Goal: Task Accomplishment & Management: Manage account settings

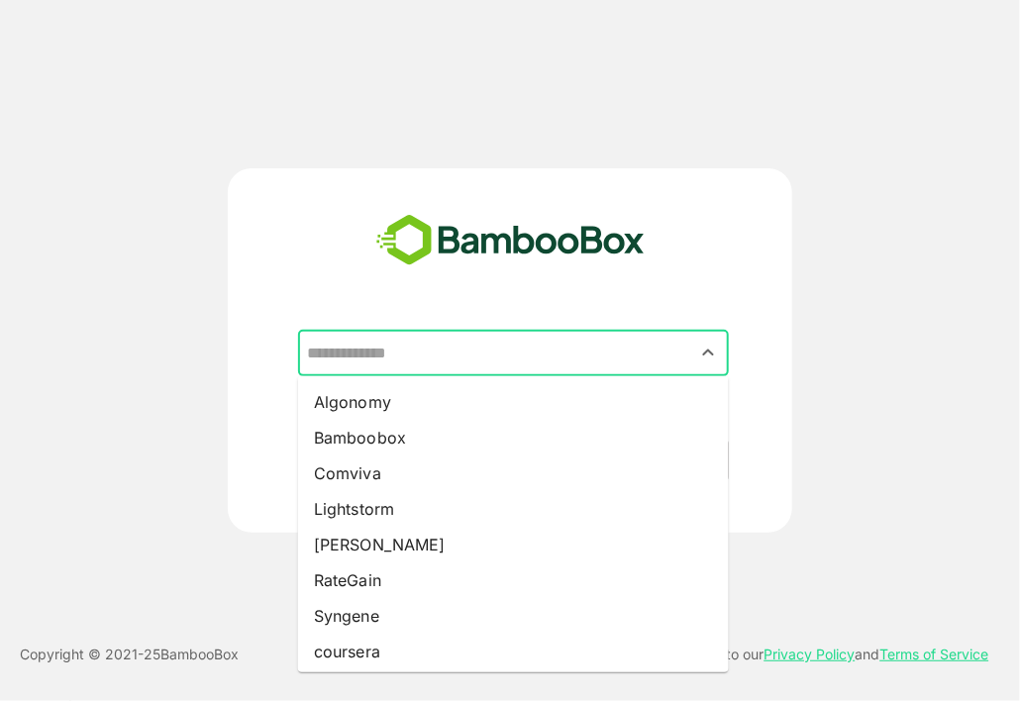
click at [479, 355] on input "text" at bounding box center [513, 354] width 423 height 38
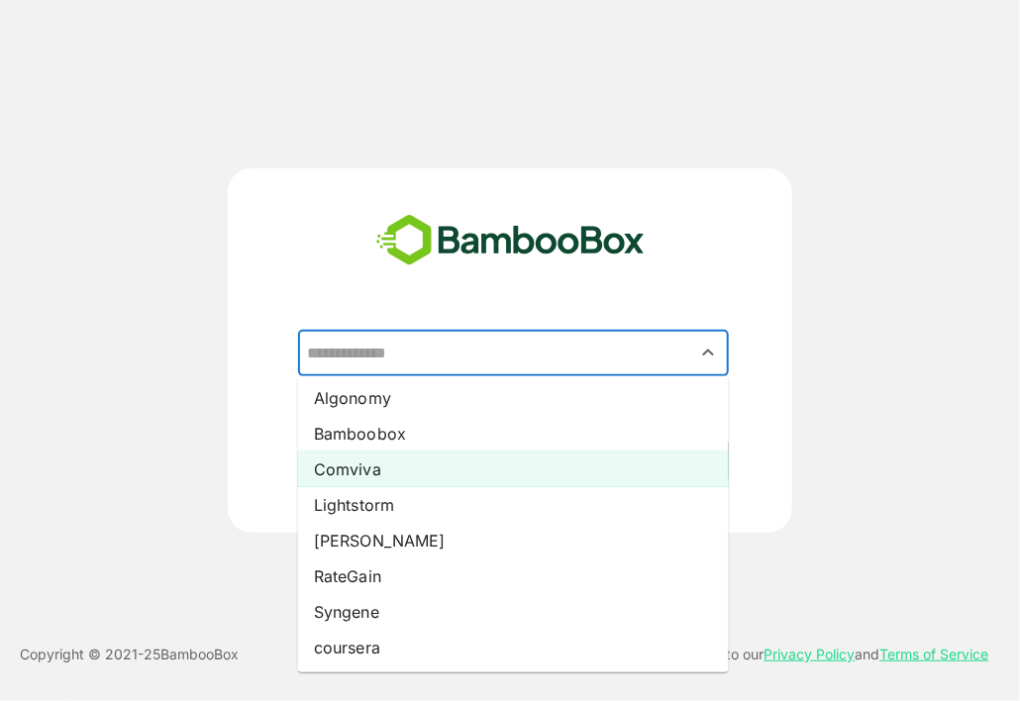
scroll to position [4, 0]
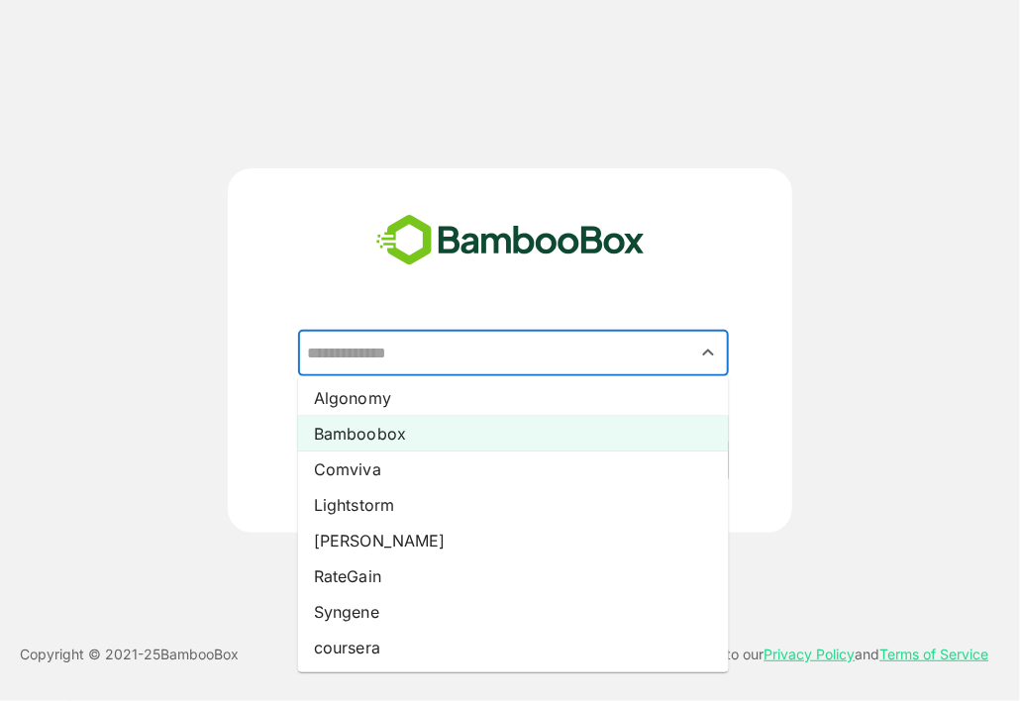
click at [484, 432] on li "Bamboobox" at bounding box center [513, 434] width 431 height 36
type input "*********"
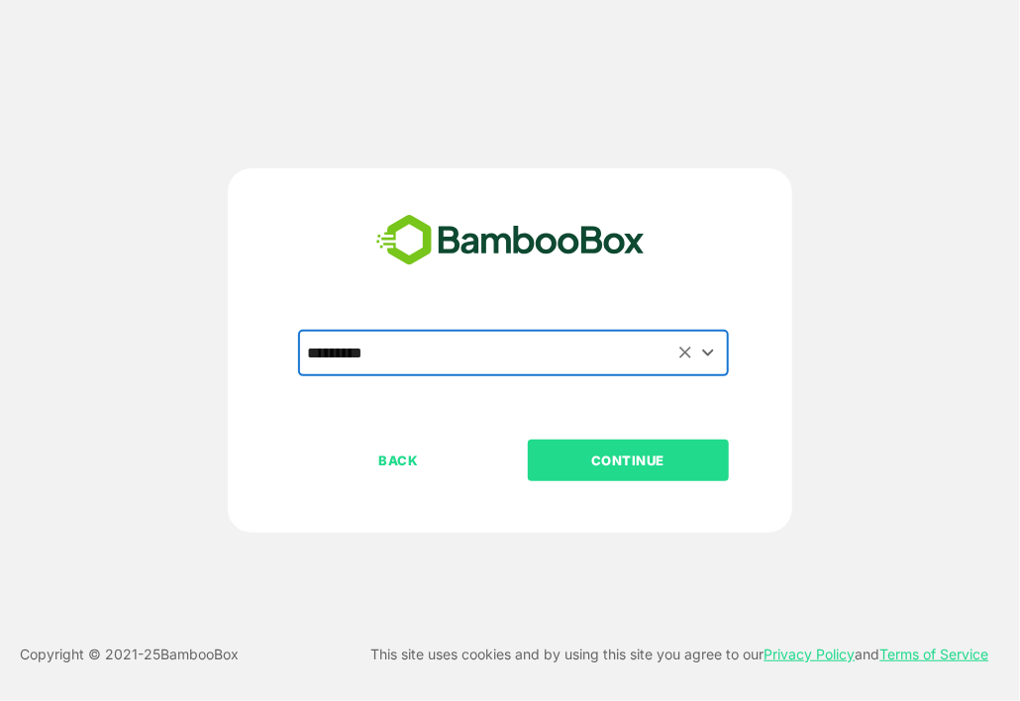
click at [590, 470] on p "CONTINUE" at bounding box center [628, 461] width 198 height 22
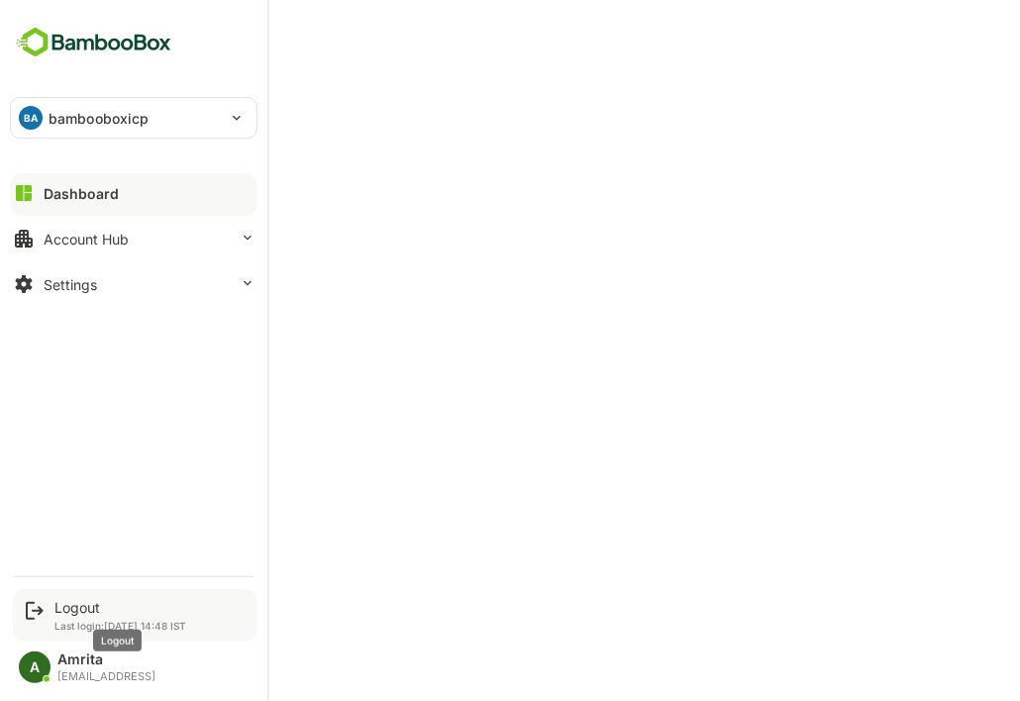
click at [68, 610] on div "Logout" at bounding box center [120, 607] width 132 height 17
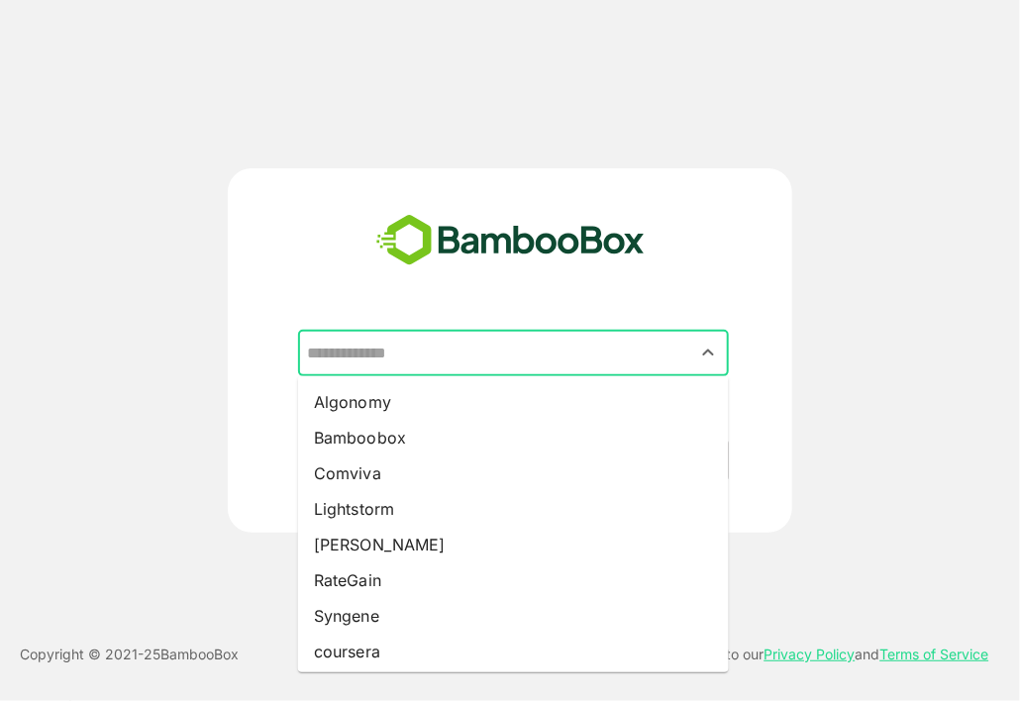
click at [630, 351] on input "text" at bounding box center [513, 354] width 423 height 38
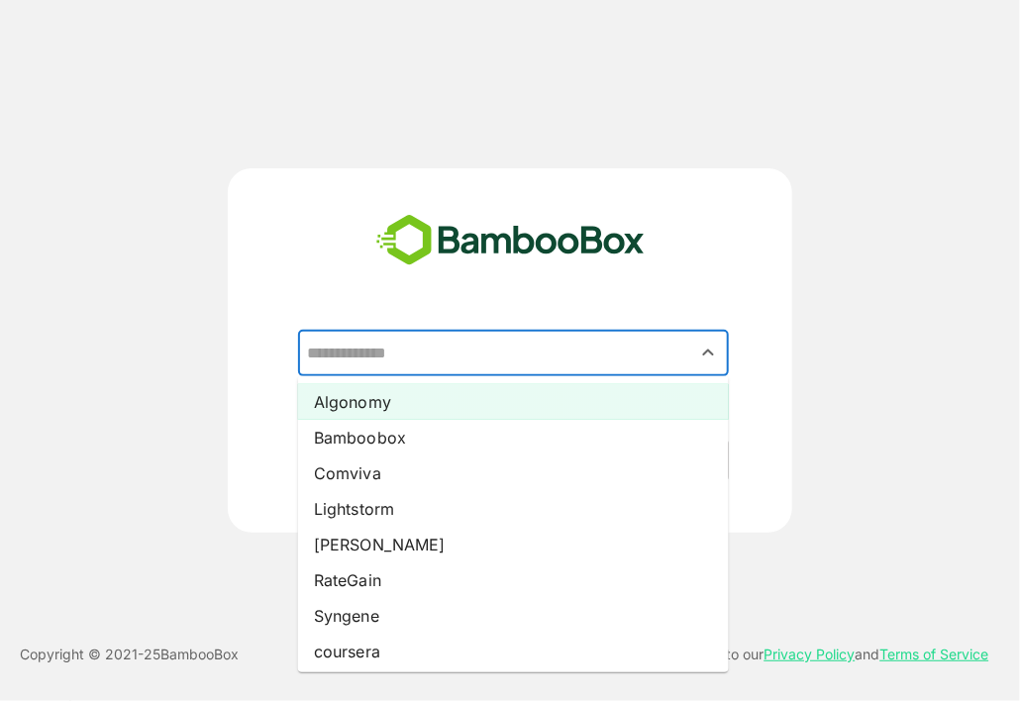
click at [577, 407] on li "Algonomy" at bounding box center [513, 402] width 431 height 36
type input "********"
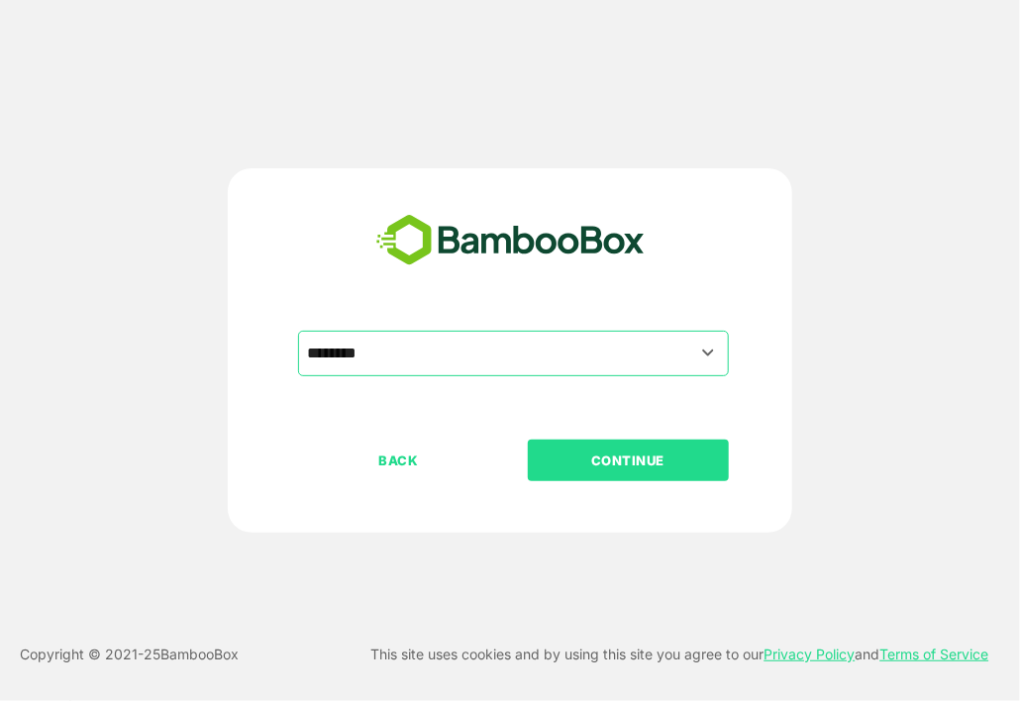
click at [649, 461] on p "CONTINUE" at bounding box center [628, 461] width 198 height 22
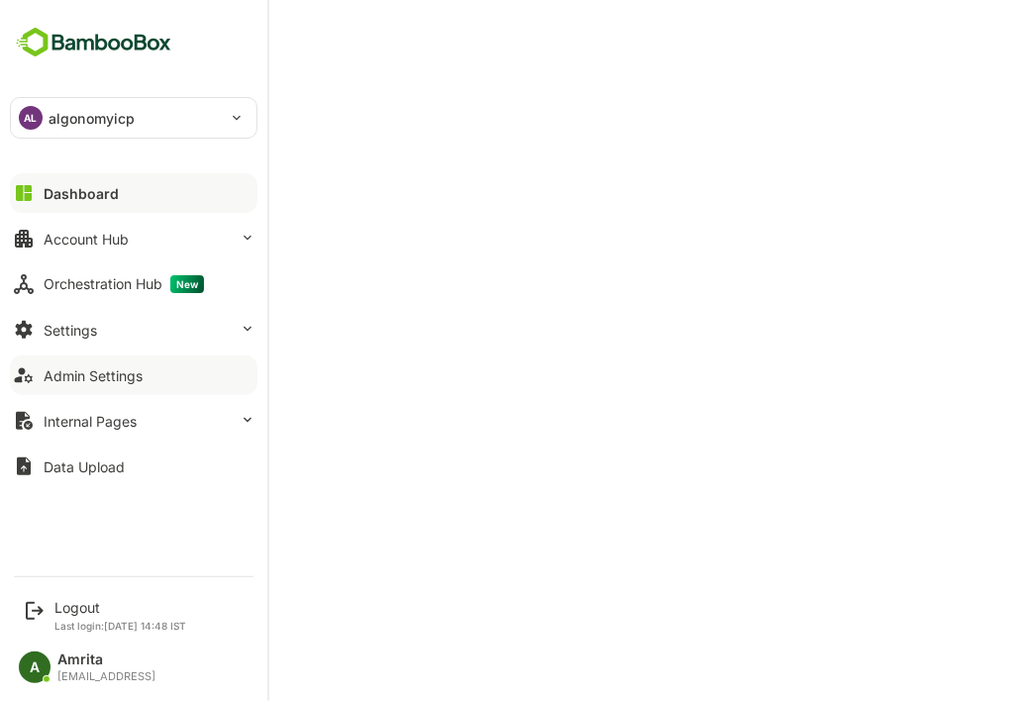
click at [135, 382] on div "Admin Settings" at bounding box center [93, 375] width 99 height 17
